Goal: Information Seeking & Learning: Find specific page/section

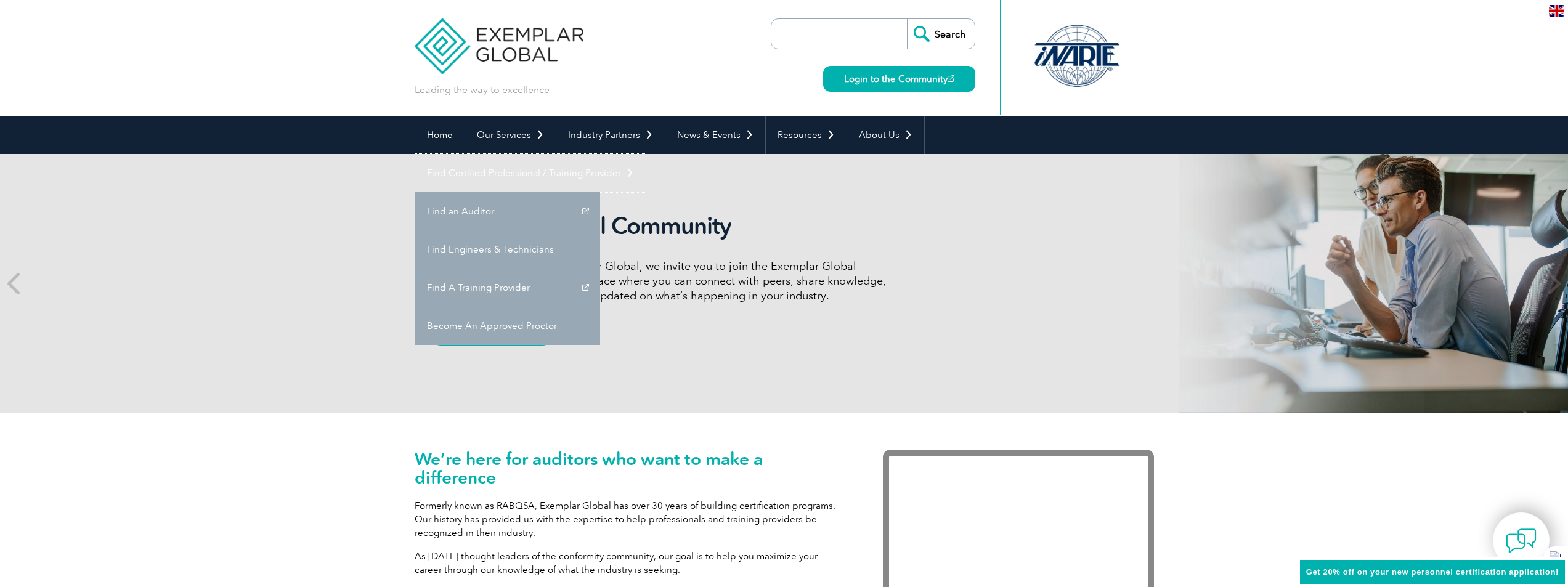
click at [646, 154] on link "Find Certified Professional / Training Provider" at bounding box center [530, 173] width 230 height 38
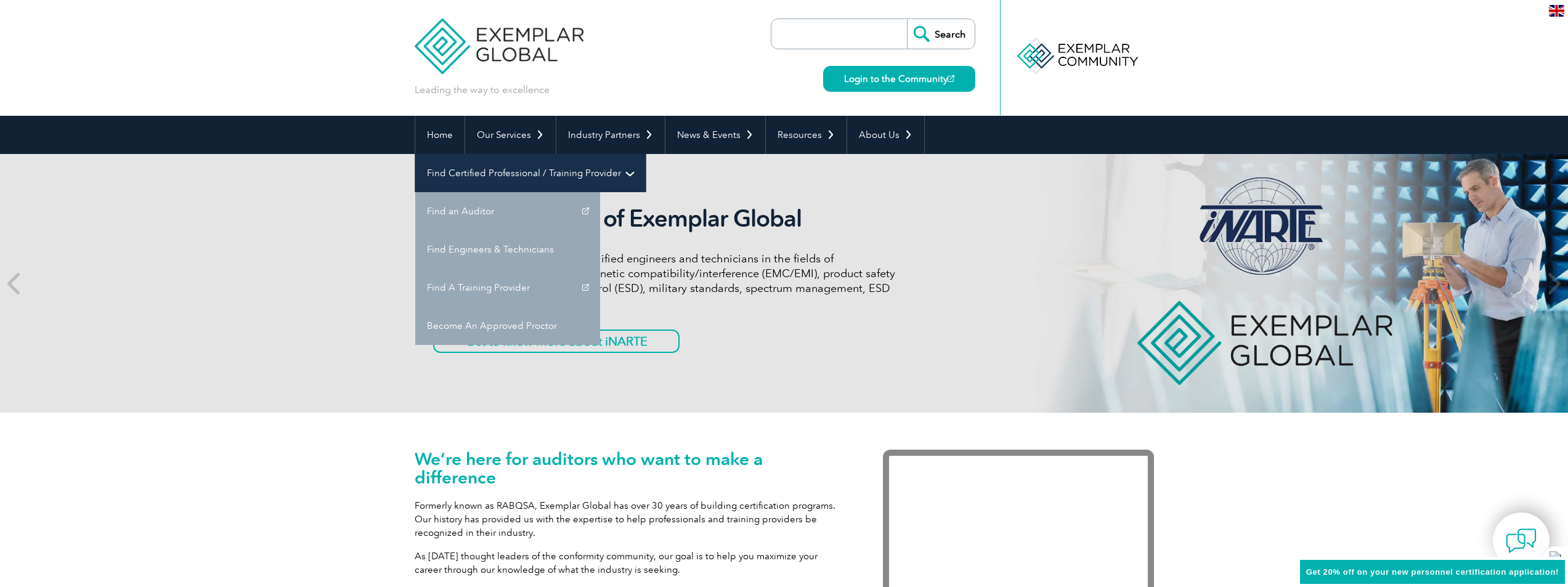
click at [646, 154] on link "Find Certified Professional / Training Provider" at bounding box center [530, 173] width 230 height 38
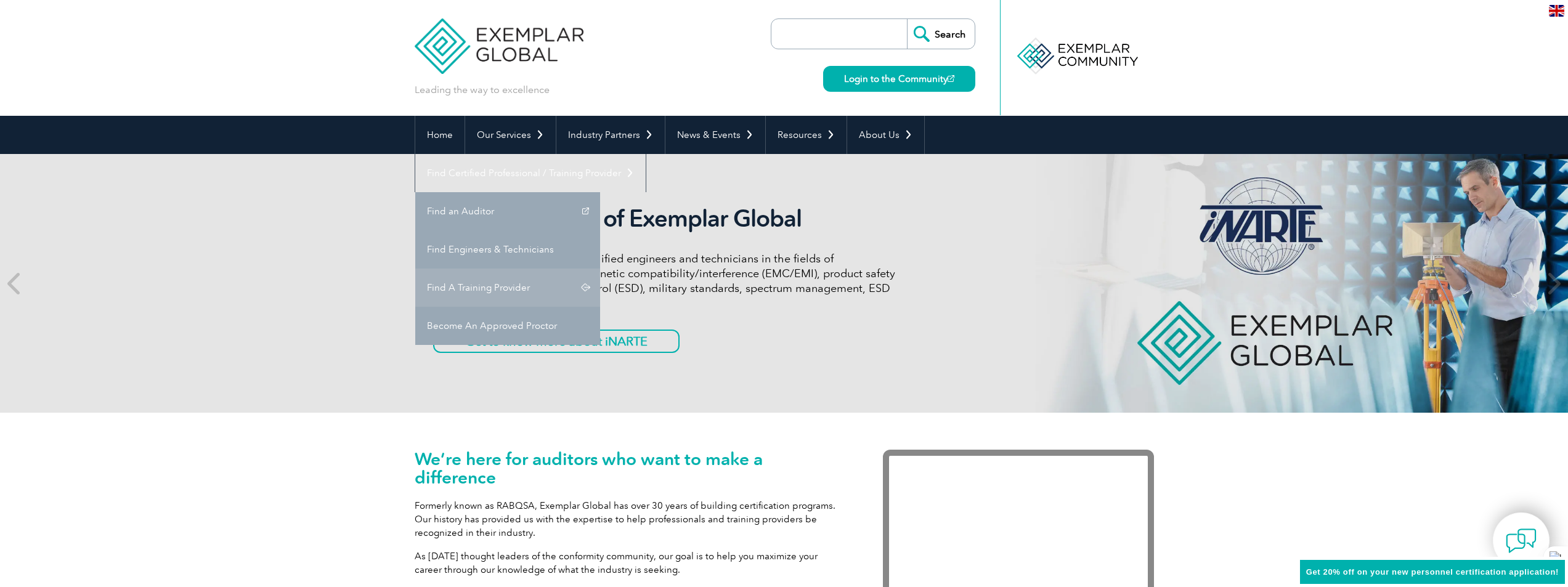
click at [600, 269] on link "Find A Training Provider" at bounding box center [507, 287] width 185 height 38
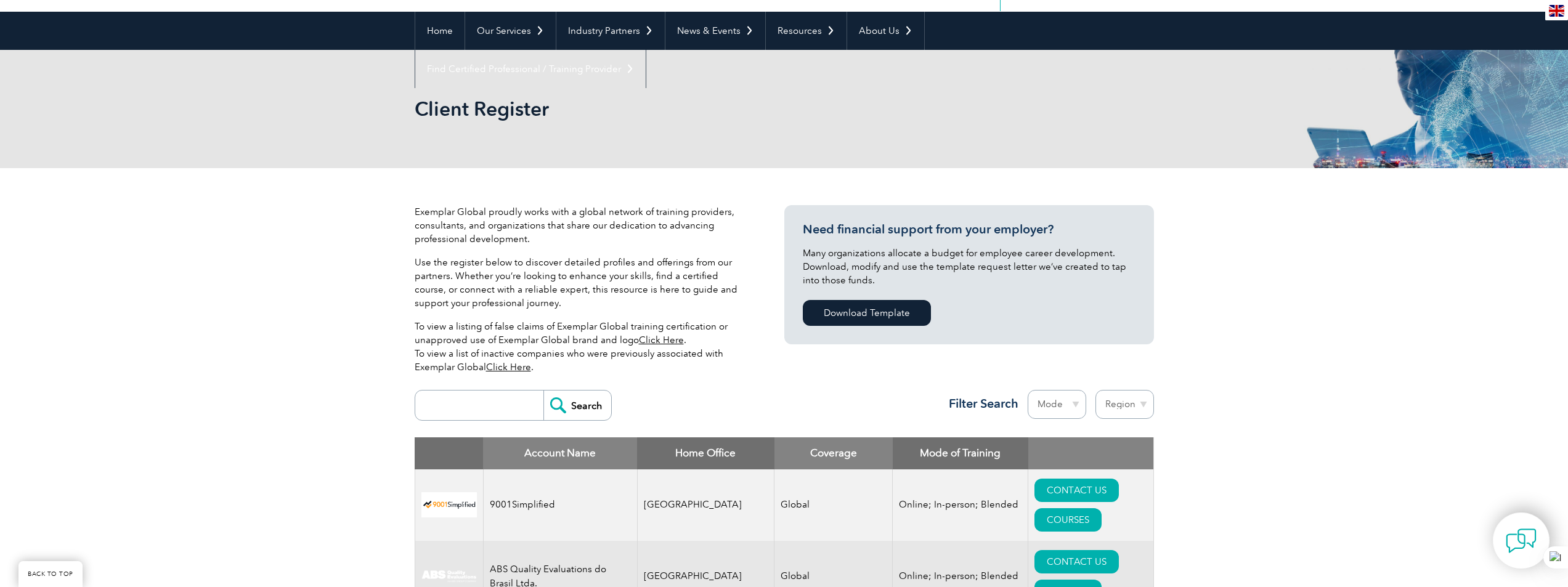
scroll to position [123, 0]
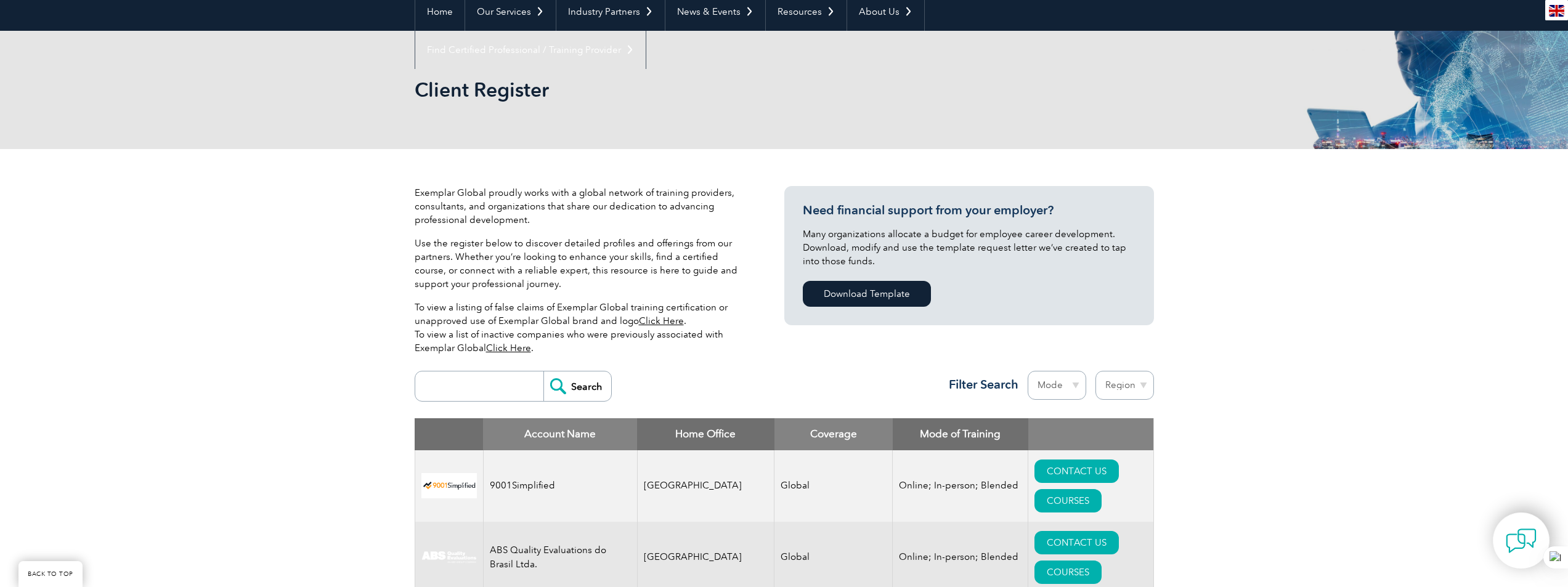
click at [493, 379] on input "search" at bounding box center [482, 386] width 122 height 30
type input "royal impac"
click at [543, 372] on input "Search" at bounding box center [577, 386] width 68 height 30
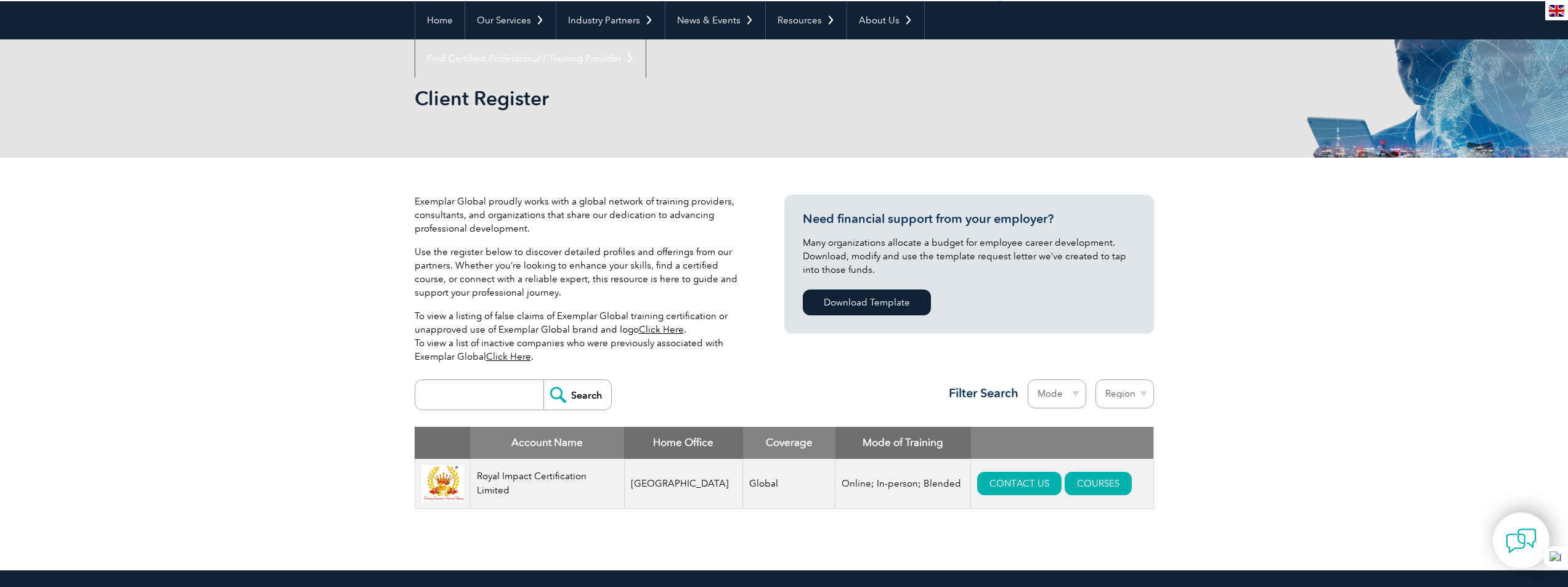
scroll to position [123, 0]
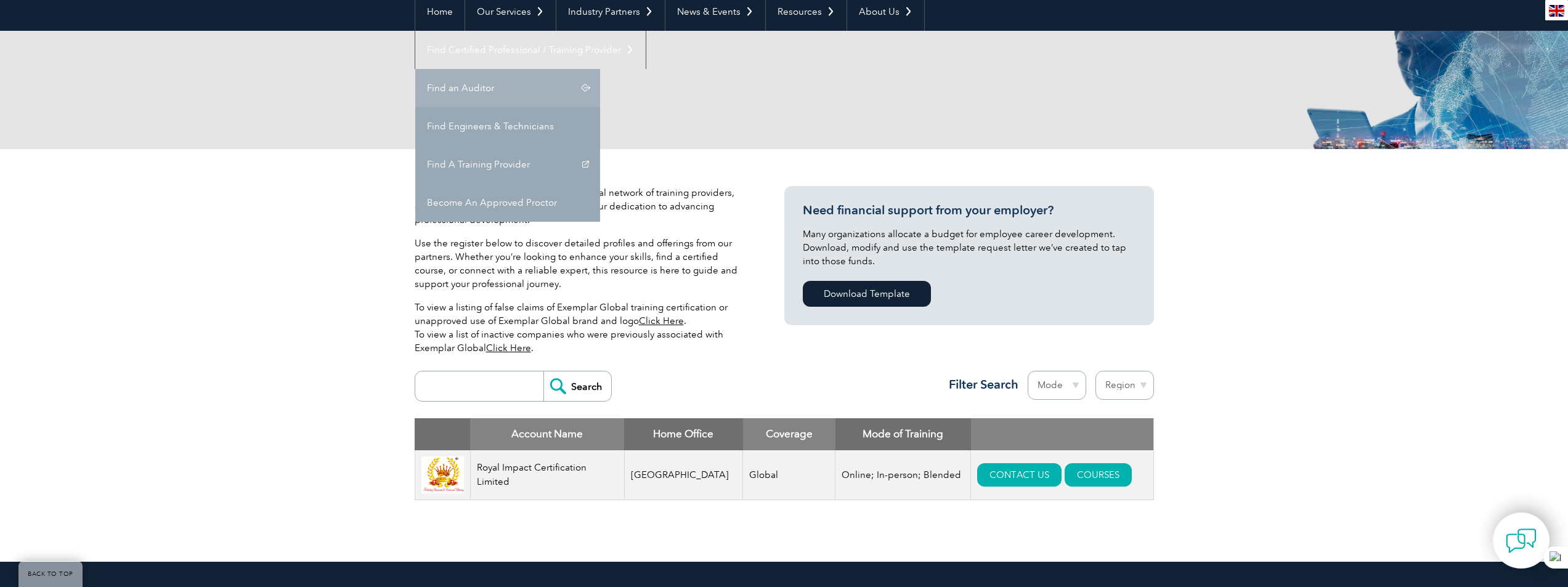
click at [600, 69] on link "Find an Auditor" at bounding box center [507, 88] width 185 height 38
